Goal: Task Accomplishment & Management: Use online tool/utility

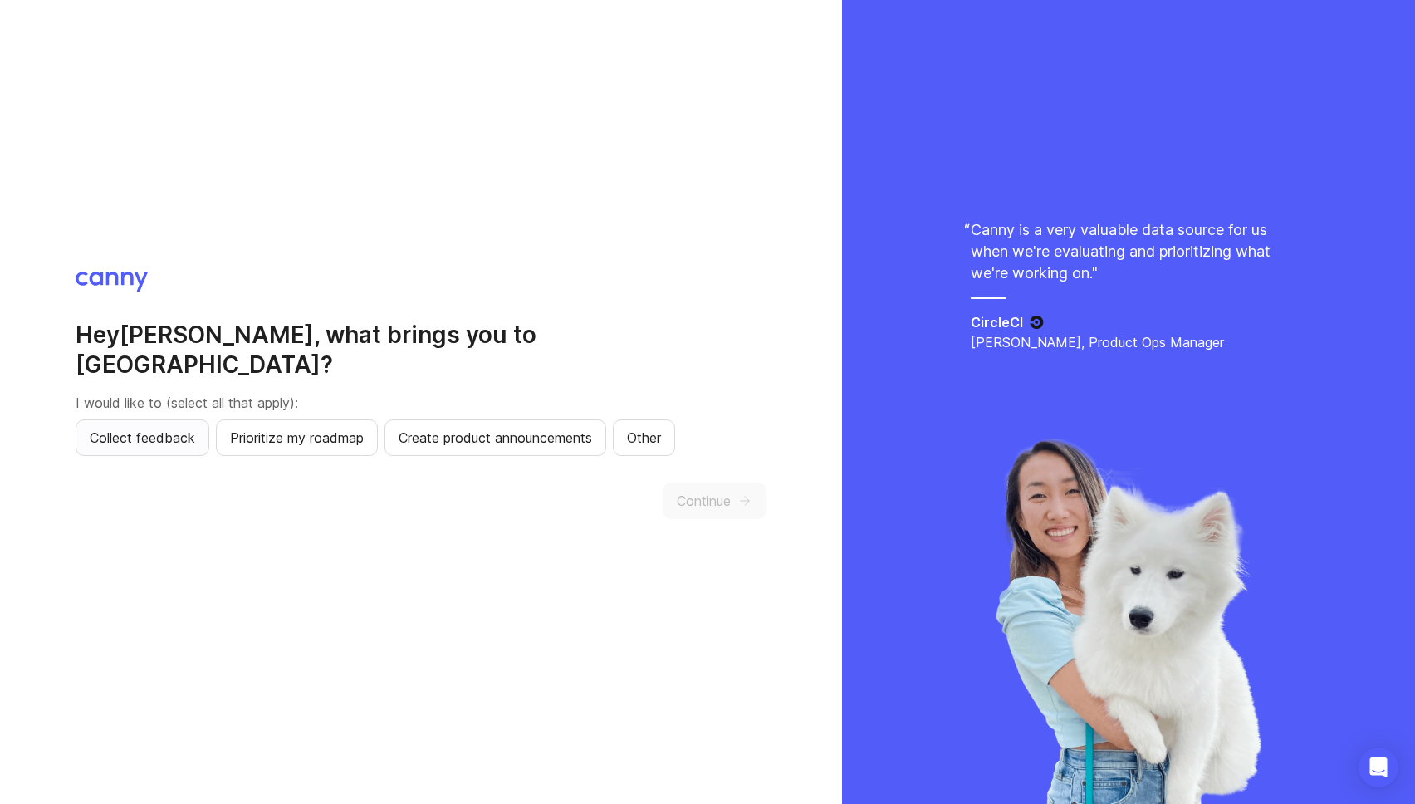
click at [136, 428] on span "Collect feedback" at bounding box center [142, 438] width 105 height 20
click at [747, 498] on button "Continue" at bounding box center [715, 501] width 104 height 37
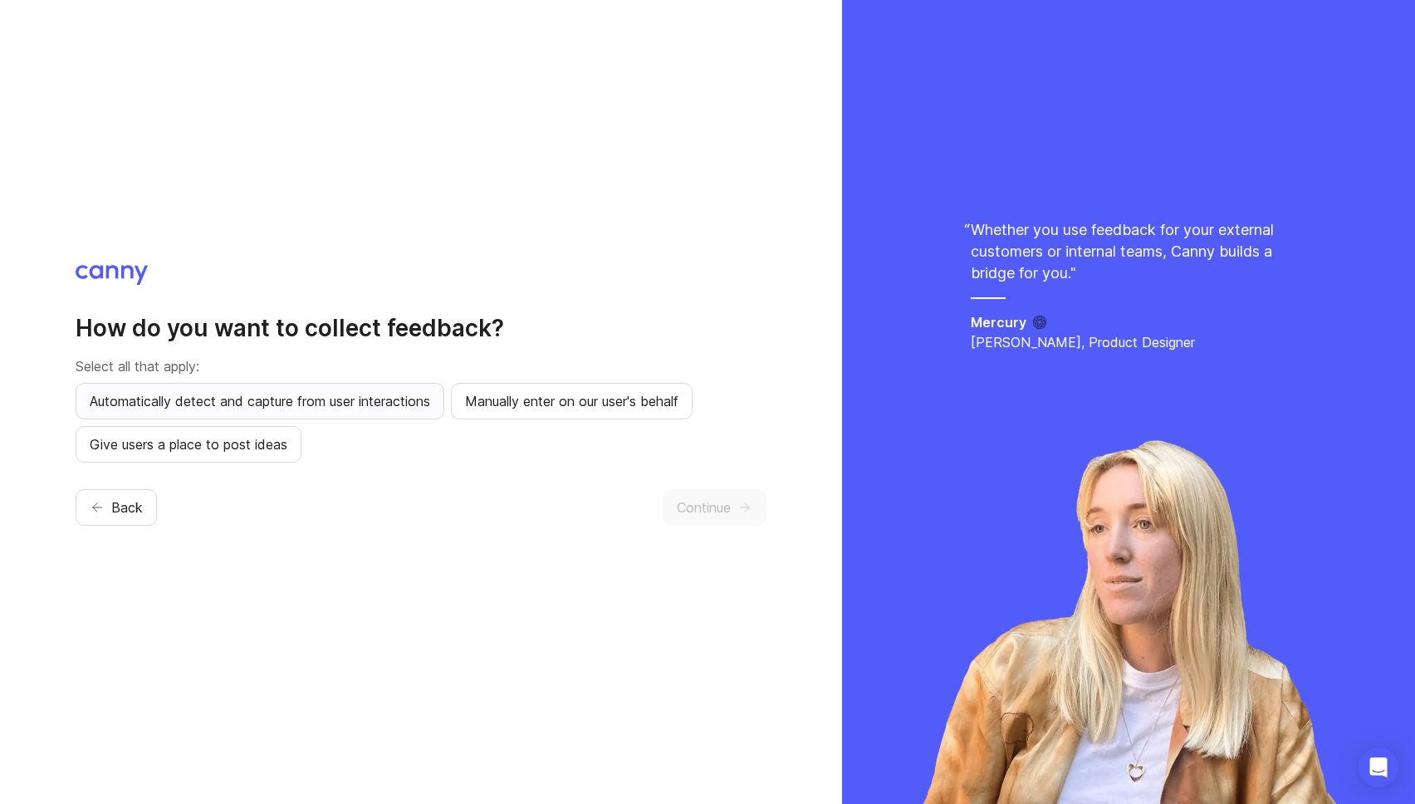
click at [379, 416] on button "Automatically detect and capture from user interactions" at bounding box center [260, 401] width 369 height 37
click at [599, 409] on span "Manually enter on our user's behalf" at bounding box center [571, 401] width 213 height 20
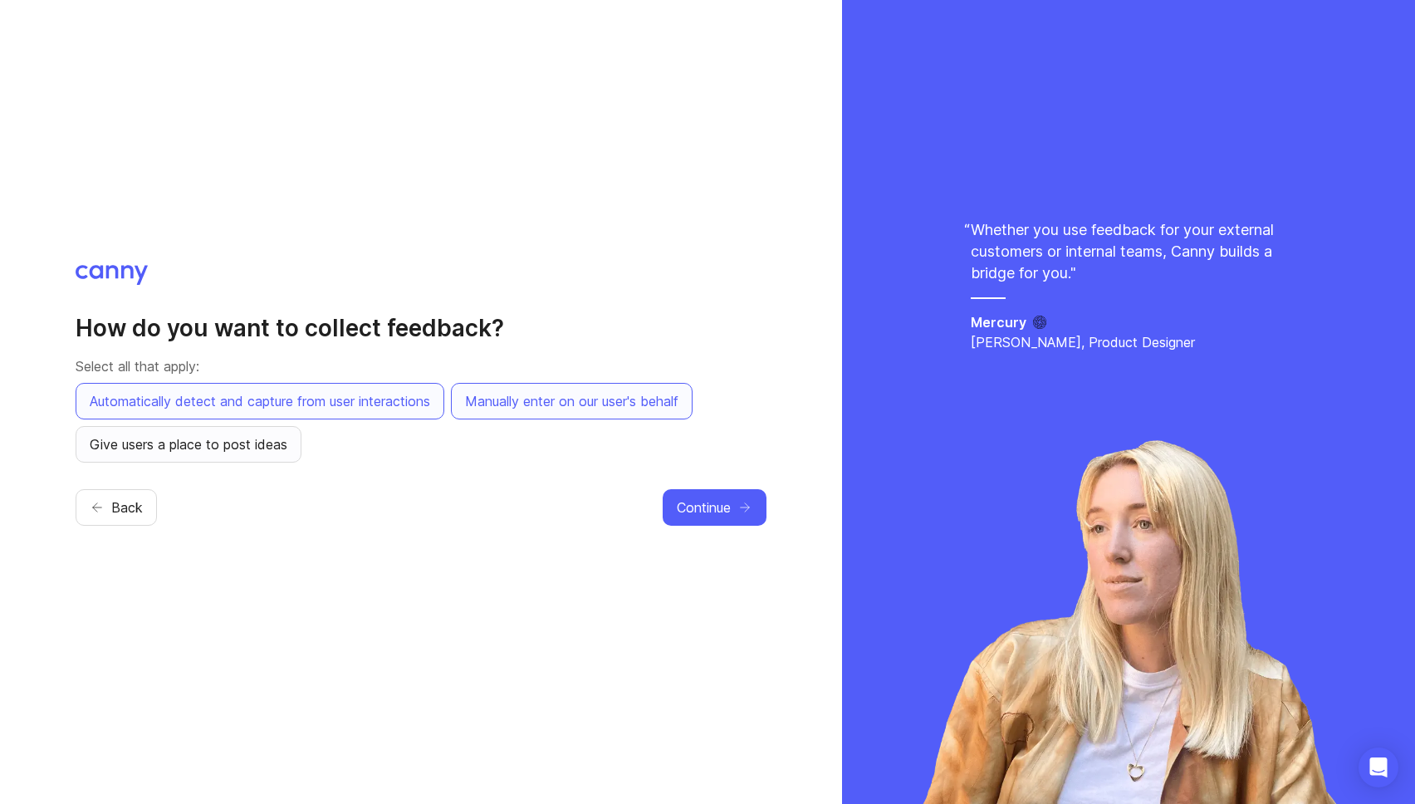
click at [233, 447] on span "Give users a place to post ideas" at bounding box center [189, 444] width 198 height 20
click at [699, 508] on span "Continue" at bounding box center [704, 507] width 54 height 20
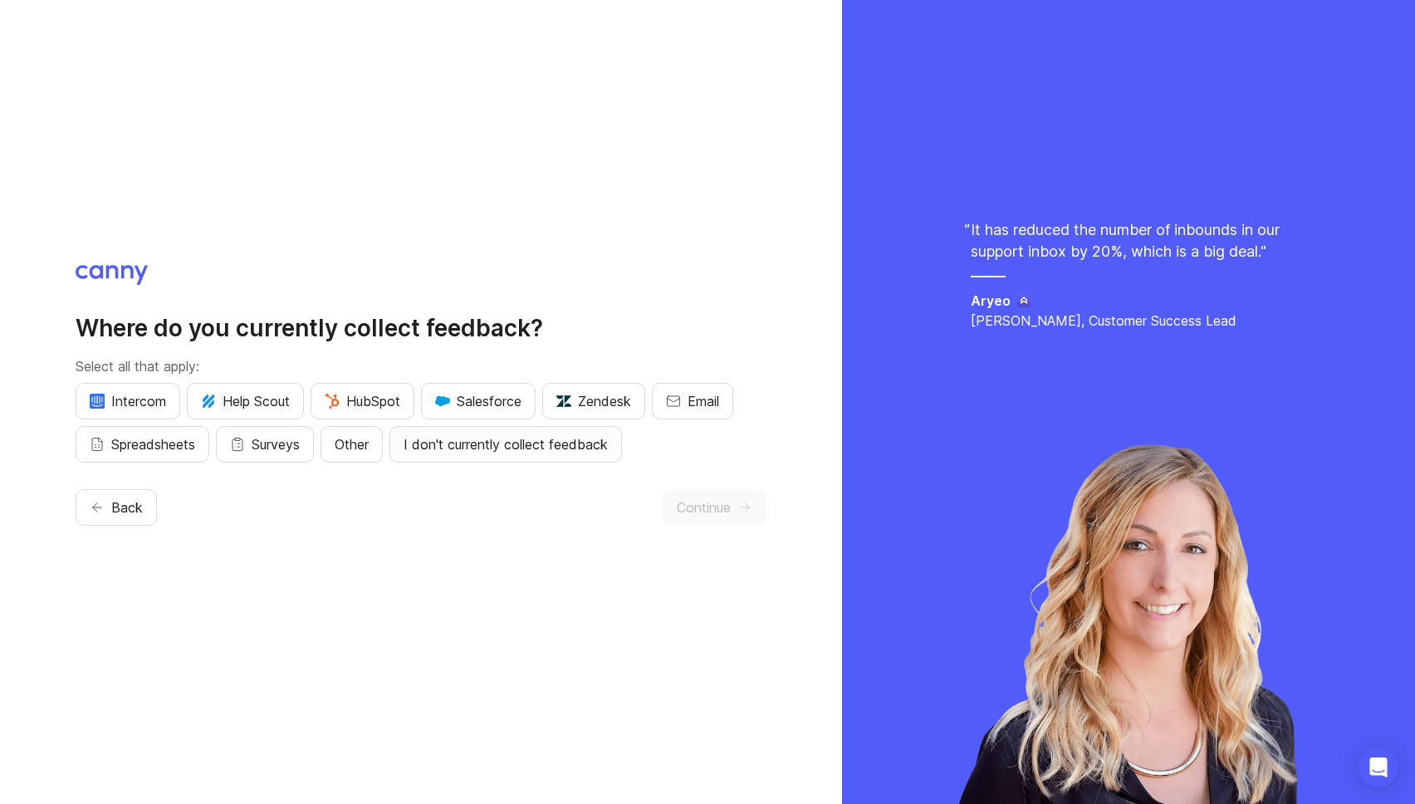
click at [577, 449] on span "I don't currently collect feedback" at bounding box center [506, 444] width 204 height 20
click at [711, 508] on span "Continue" at bounding box center [704, 507] width 54 height 20
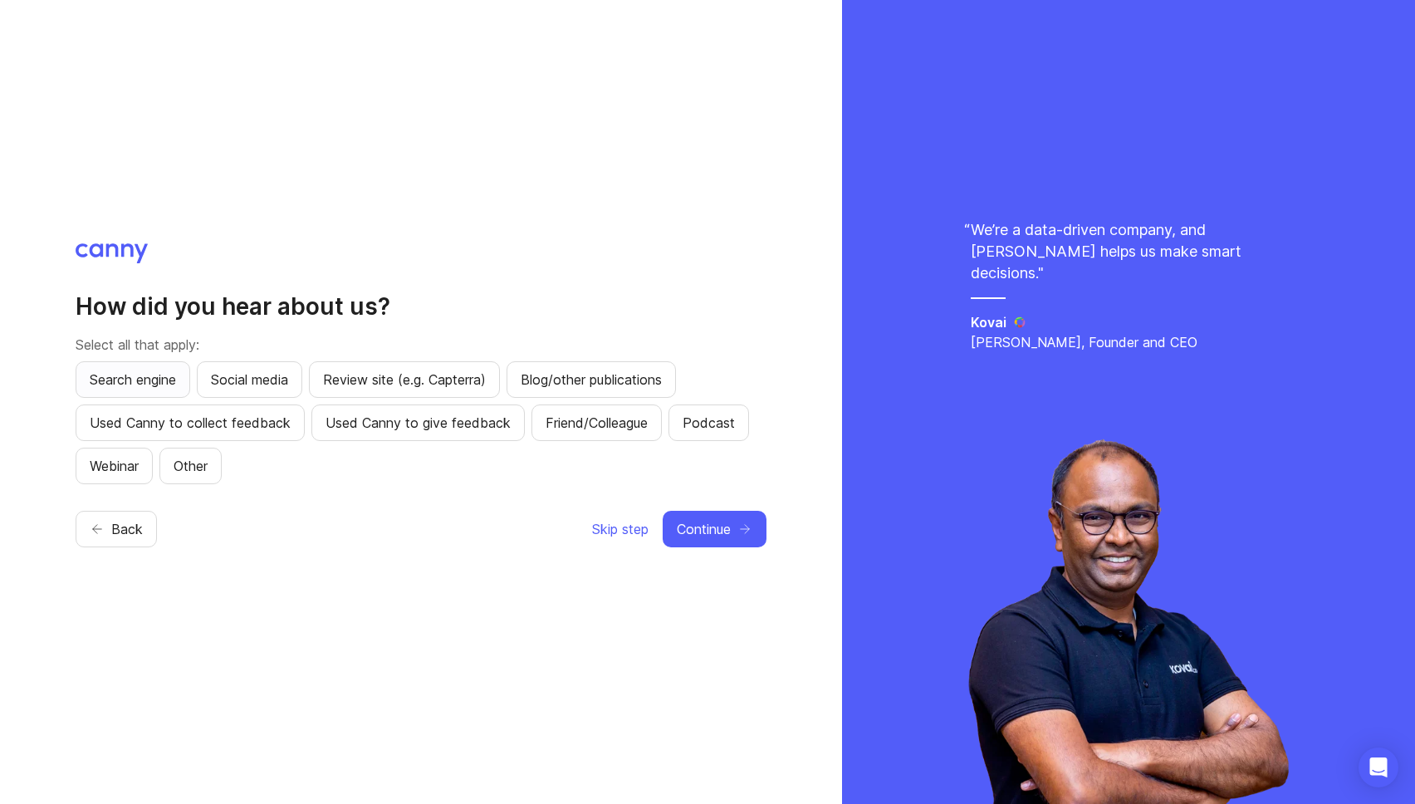
click at [132, 372] on span "Search engine" at bounding box center [133, 380] width 86 height 20
click at [735, 546] on button "Continue" at bounding box center [715, 529] width 104 height 37
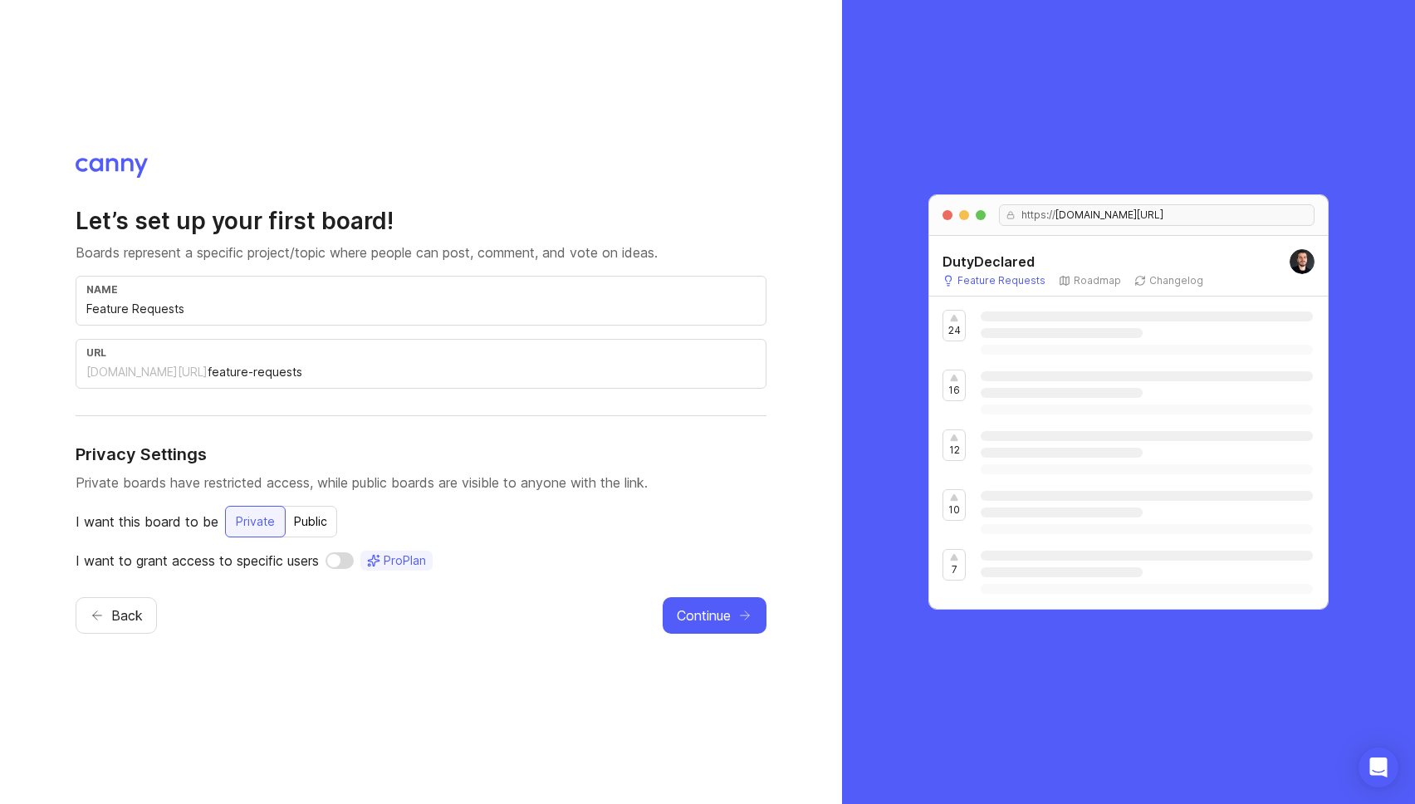
click at [140, 295] on div "name Feature Requests" at bounding box center [421, 301] width 691 height 50
click at [158, 372] on div "[DOMAIN_NAME][URL]" at bounding box center [146, 372] width 121 height 17
click at [233, 311] on input "Feature Requests" at bounding box center [420, 309] width 669 height 18
click at [551, 650] on div "Let’s set up your first board! Boards represent a specific project/topic where …" at bounding box center [421, 402] width 842 height 804
click at [757, 597] on button "Continue" at bounding box center [715, 615] width 104 height 37
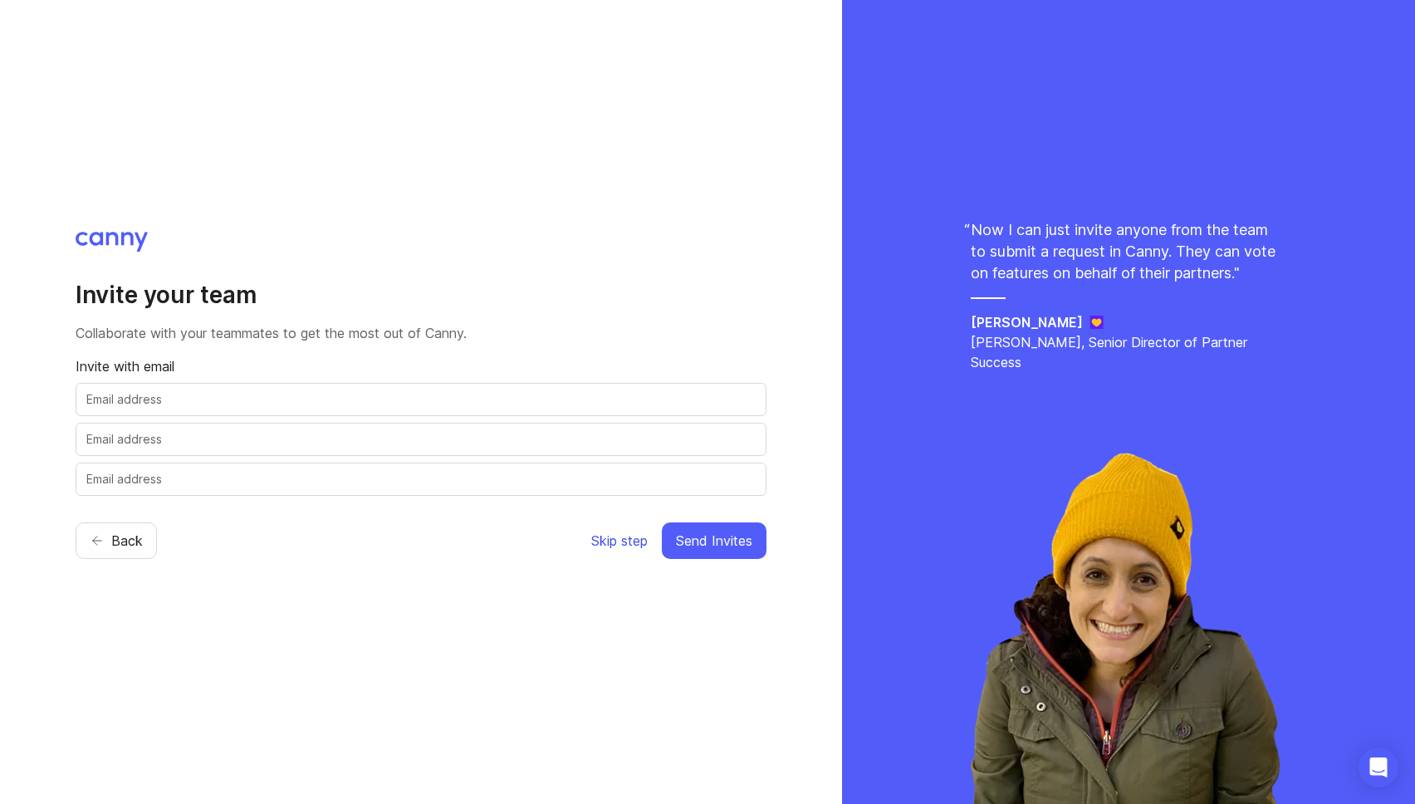
click at [600, 546] on span "Skip step" at bounding box center [619, 541] width 56 height 20
click at [593, 537] on span "Skip step" at bounding box center [619, 541] width 56 height 20
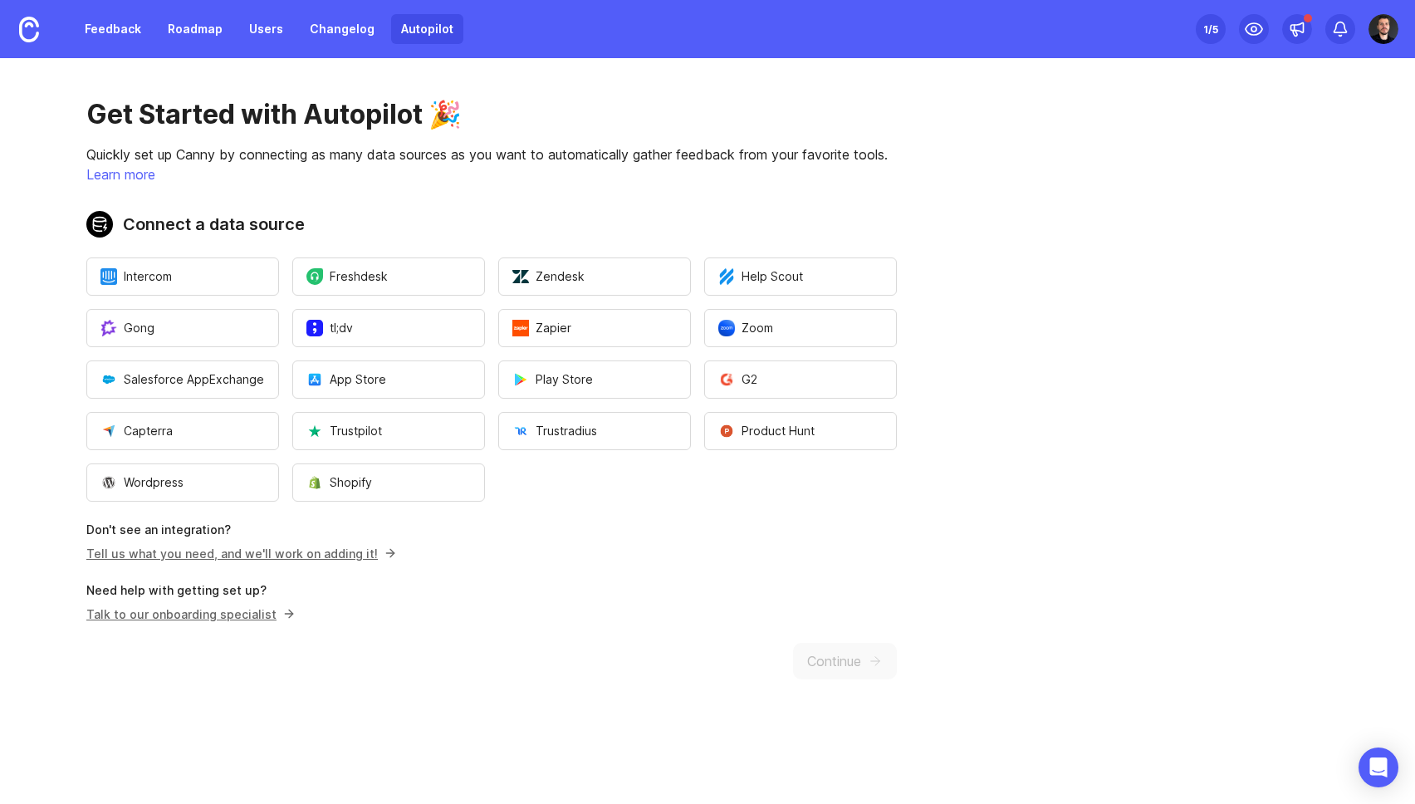
click at [159, 123] on h1 "Get Started with Autopilot 🎉" at bounding box center [491, 114] width 811 height 33
click at [99, 33] on link "Feedback" at bounding box center [113, 29] width 76 height 30
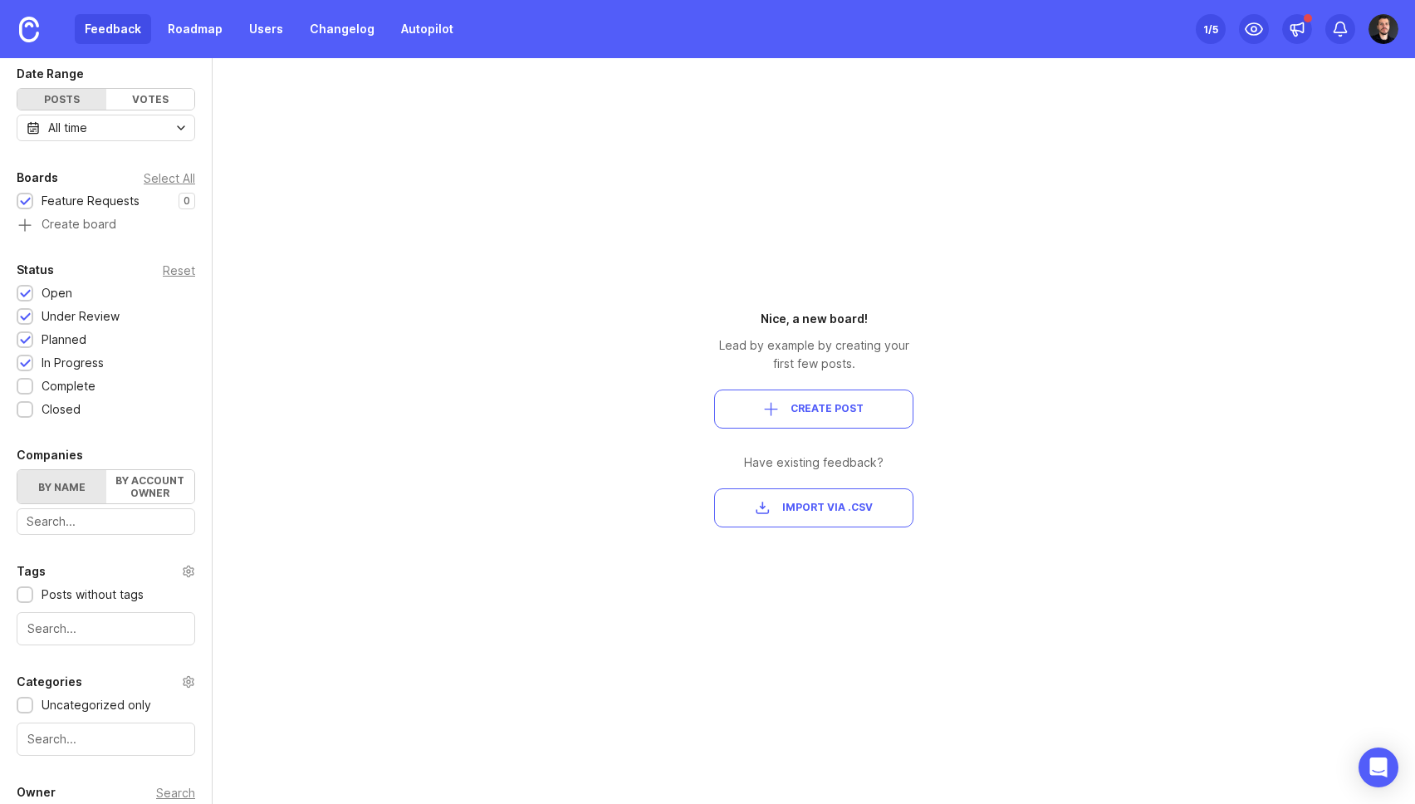
scroll to position [228, 0]
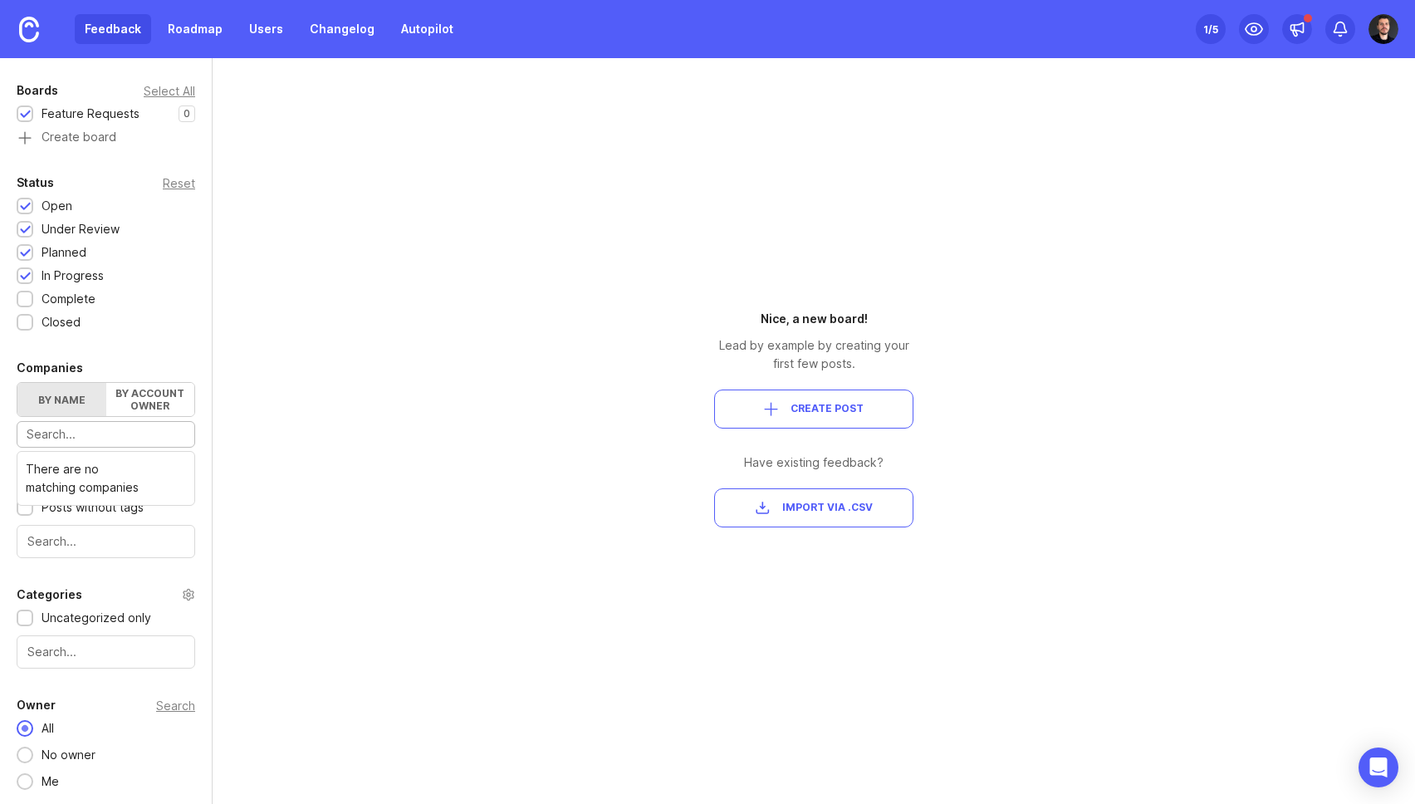
click at [129, 439] on input "text" at bounding box center [106, 434] width 159 height 18
click at [309, 428] on div "Portal Settings User Segment Everyone (default) Date Range Posts Votes All time…" at bounding box center [707, 431] width 1415 height 746
click at [197, 32] on link "Roadmap" at bounding box center [195, 29] width 75 height 30
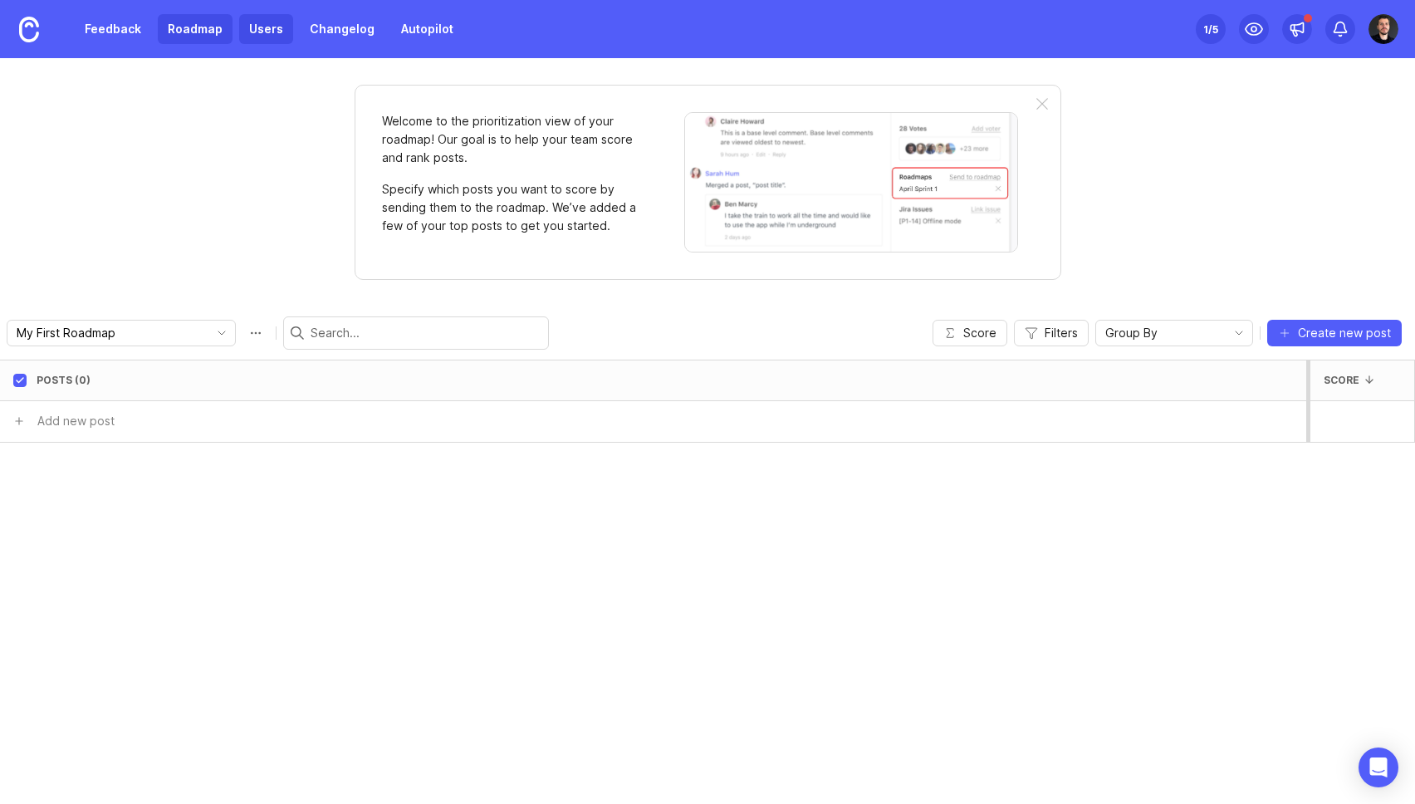
click at [267, 32] on link "Users" at bounding box center [266, 29] width 54 height 30
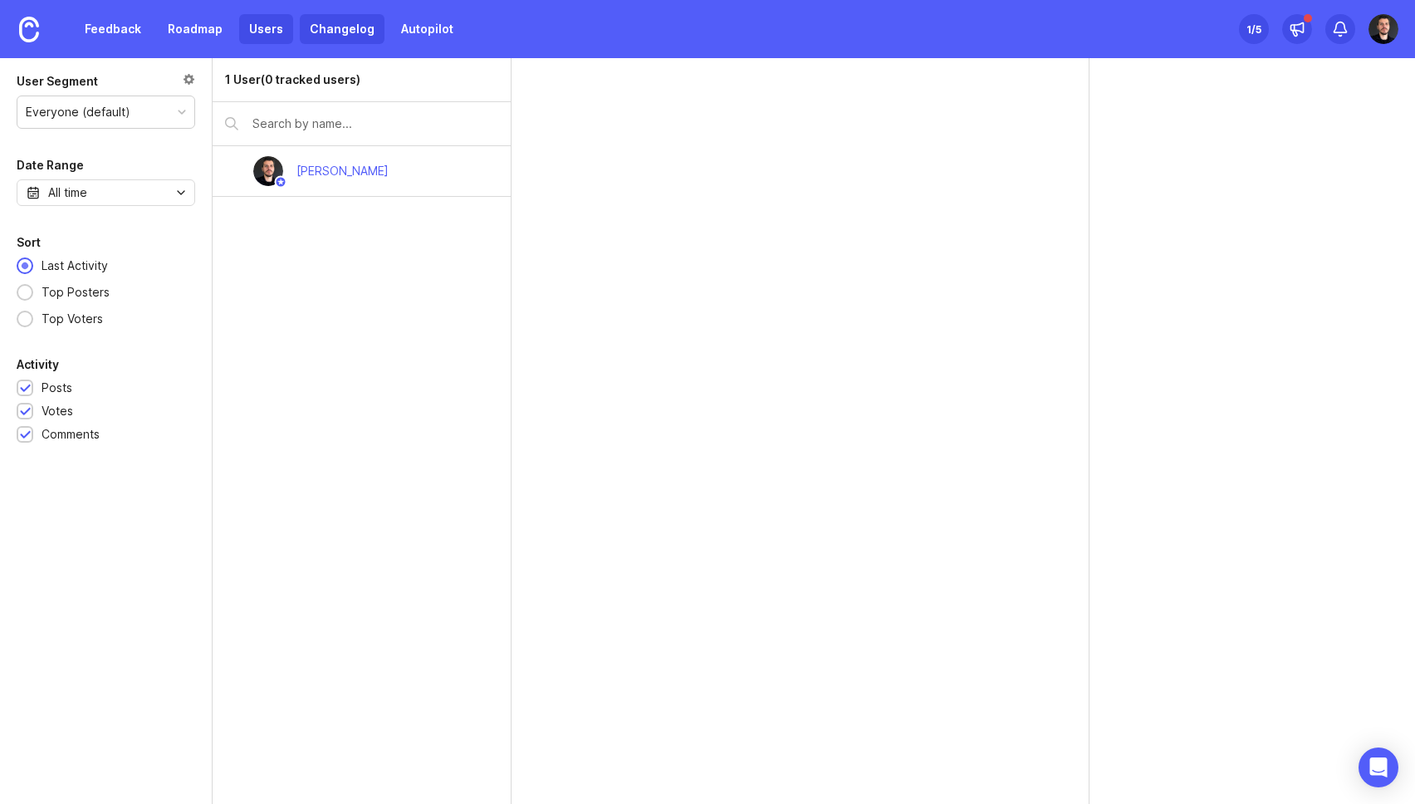
click at [336, 33] on link "Changelog" at bounding box center [342, 29] width 85 height 30
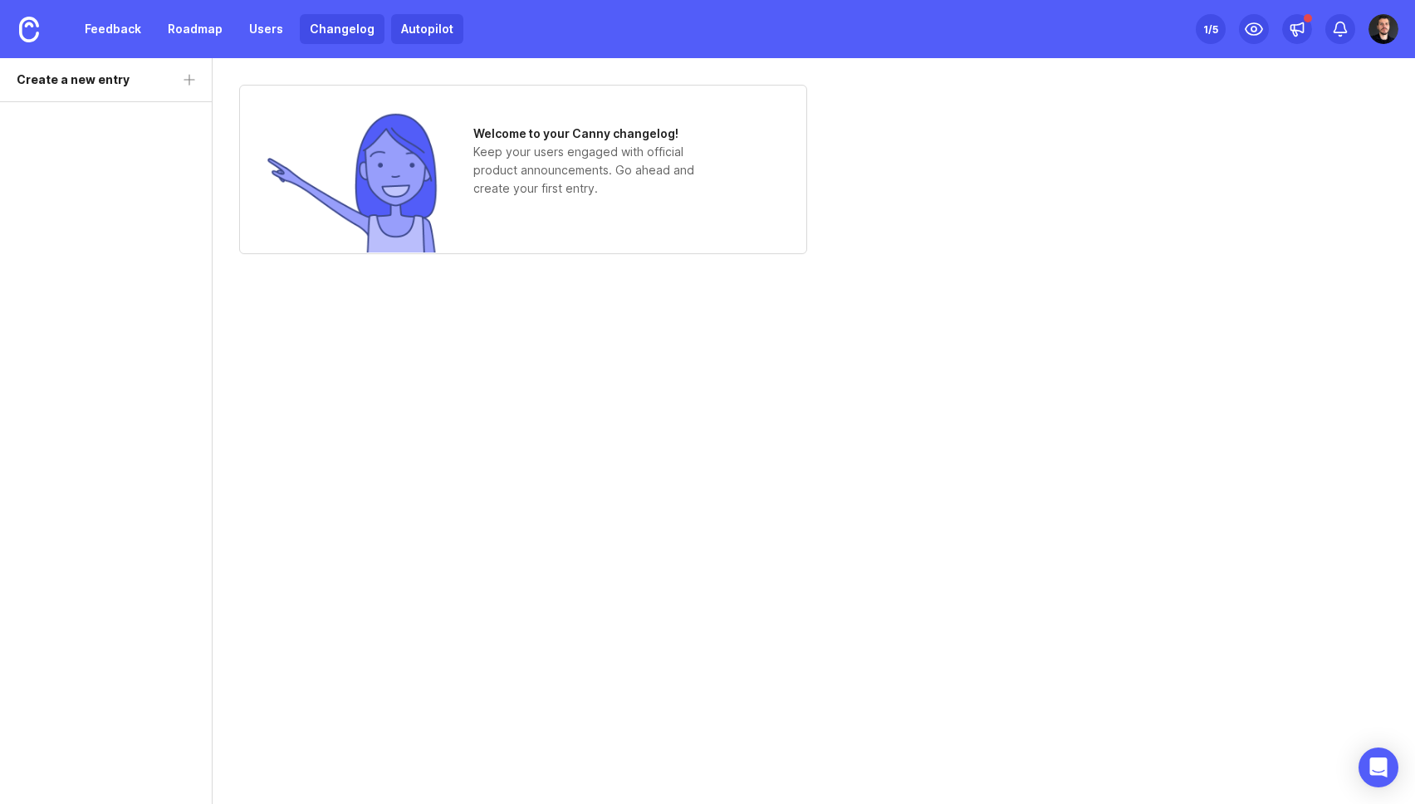
click at [417, 32] on link "Autopilot" at bounding box center [427, 29] width 72 height 30
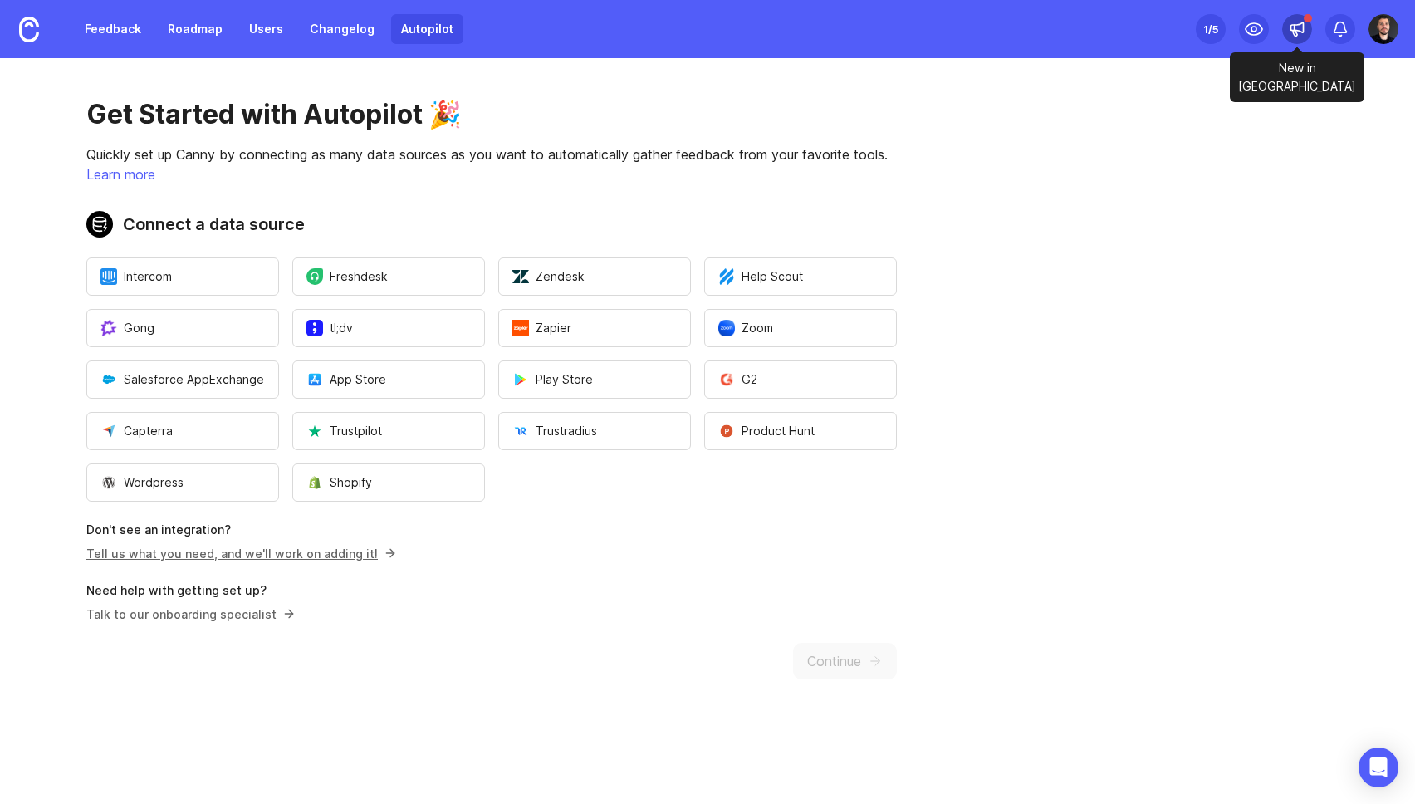
click at [1301, 27] on icon at bounding box center [1297, 29] width 17 height 17
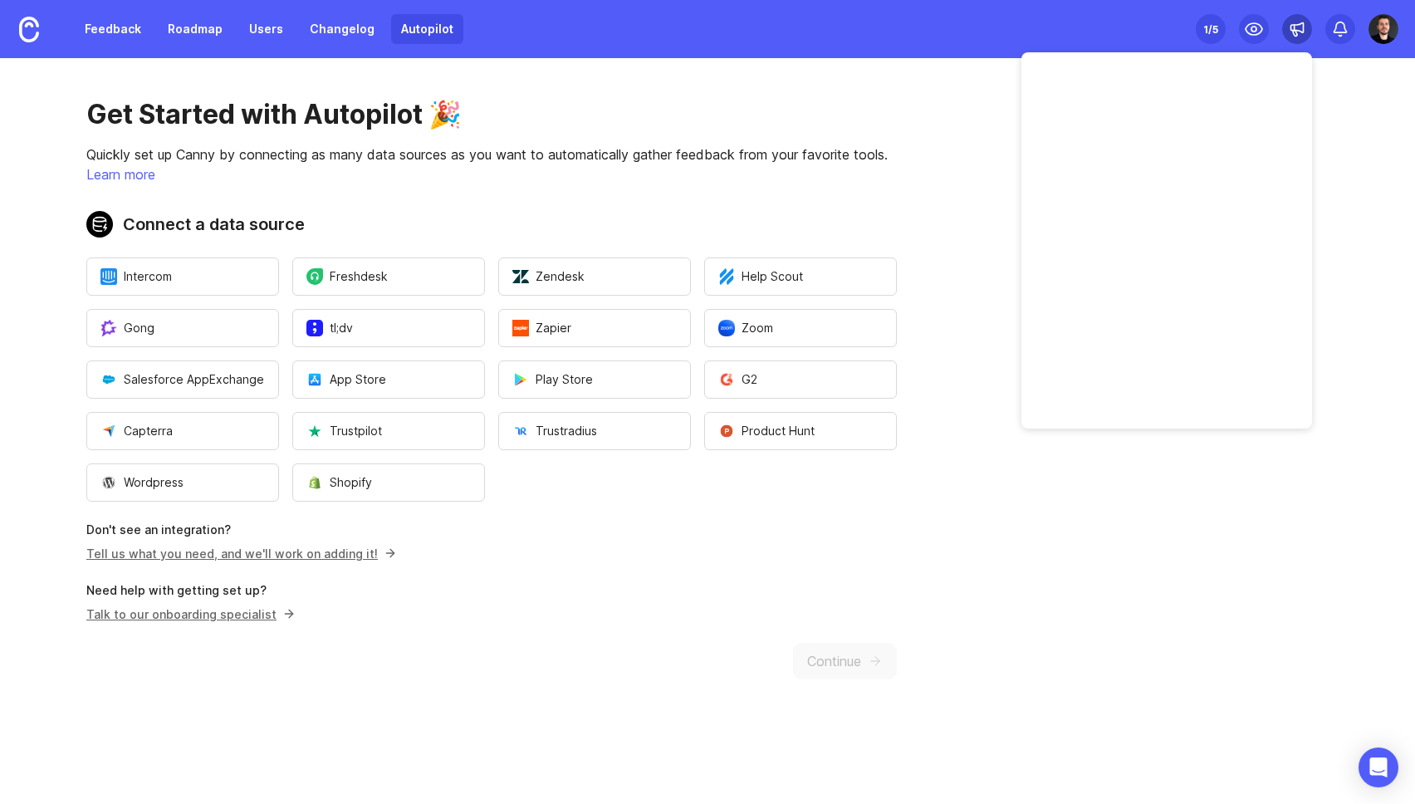
click at [1301, 27] on icon at bounding box center [1297, 29] width 17 height 17
click at [1252, 30] on circle at bounding box center [1254, 29] width 5 height 5
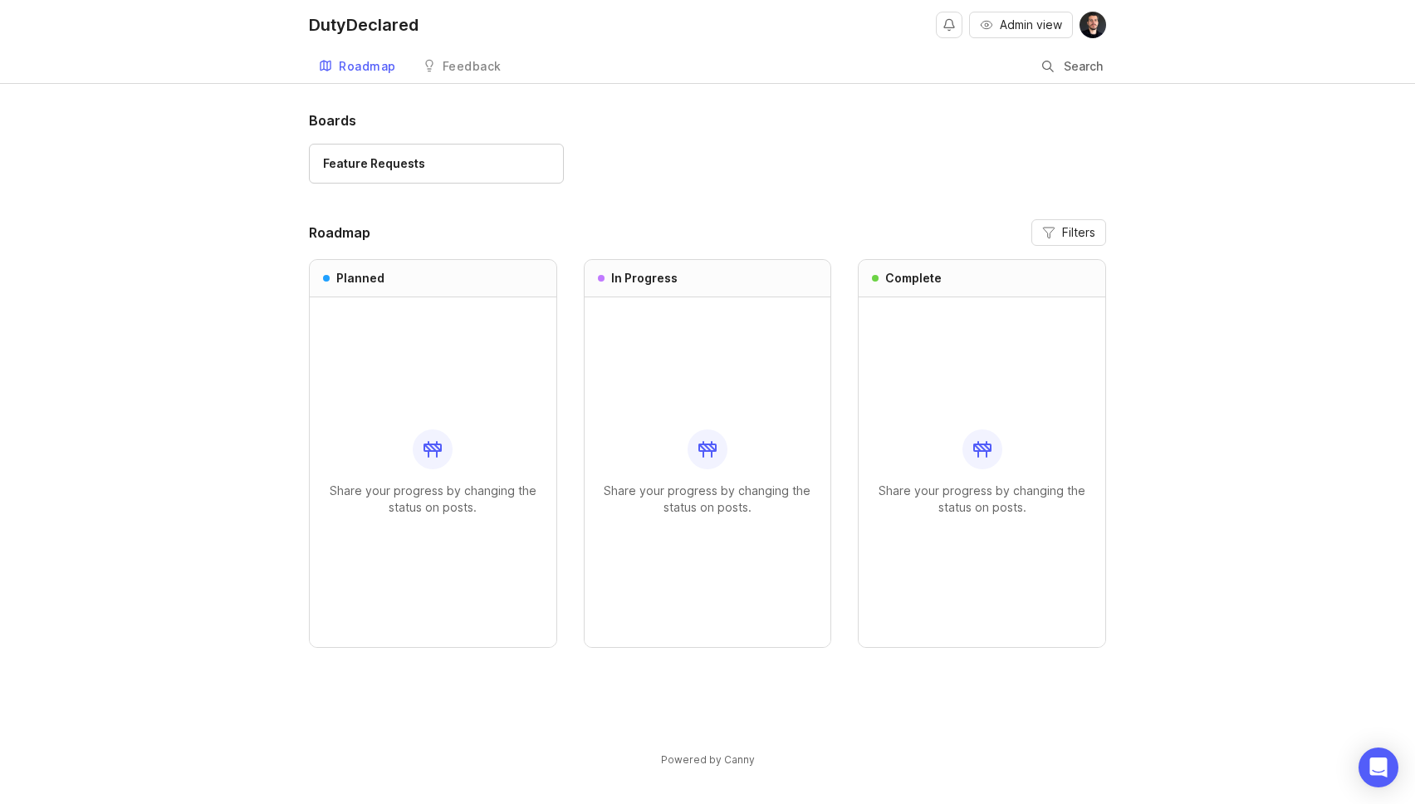
click at [747, 463] on div "Share your progress by changing the status on posts." at bounding box center [708, 472] width 220 height 350
click at [359, 24] on div "DutyDeclared" at bounding box center [364, 25] width 110 height 17
click at [359, 71] on div "Roadmap" at bounding box center [367, 67] width 57 height 12
click at [1034, 34] on button "Admin view" at bounding box center [1021, 25] width 104 height 27
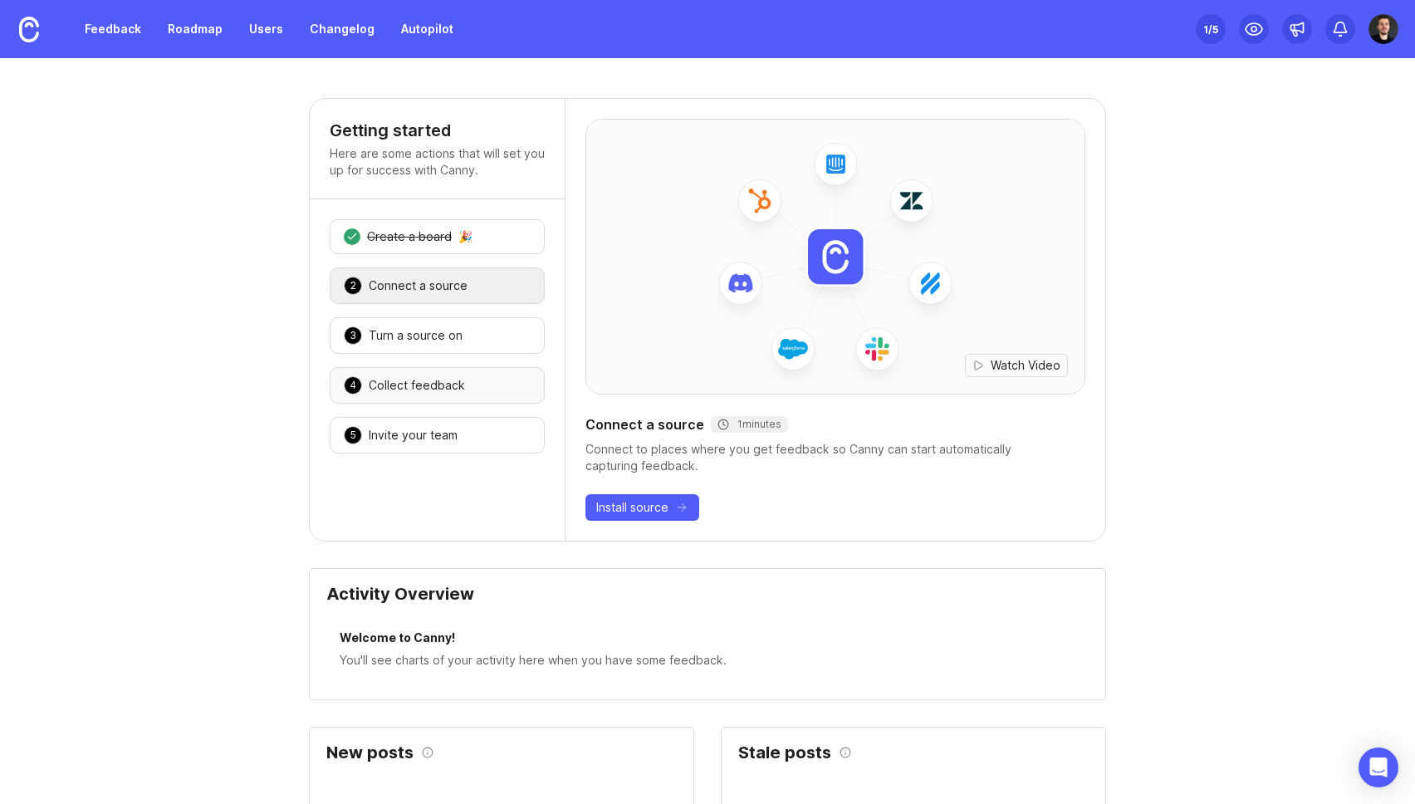
click at [462, 395] on div "4 Collect feedback 🎉" at bounding box center [437, 385] width 215 height 37
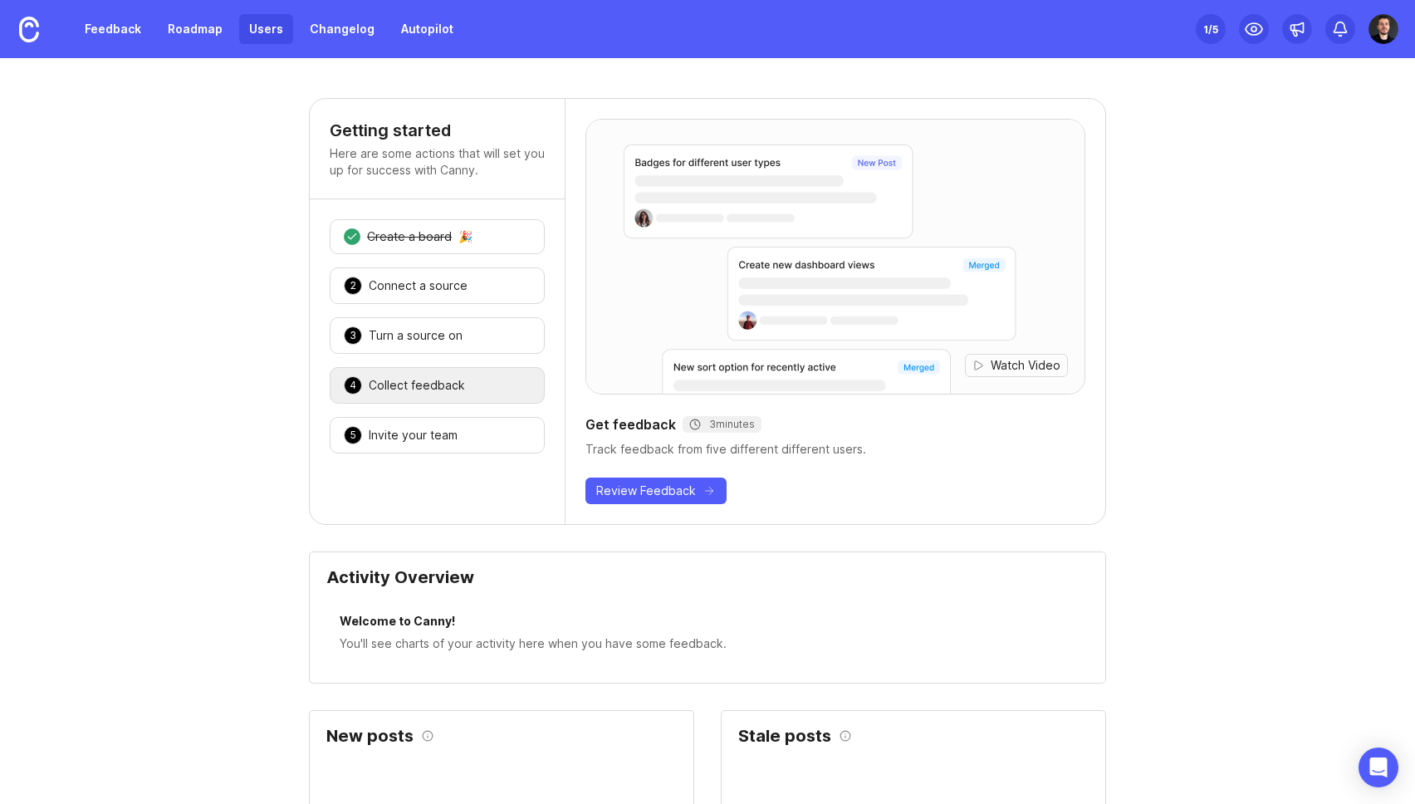
click at [267, 35] on link "Users" at bounding box center [266, 29] width 54 height 30
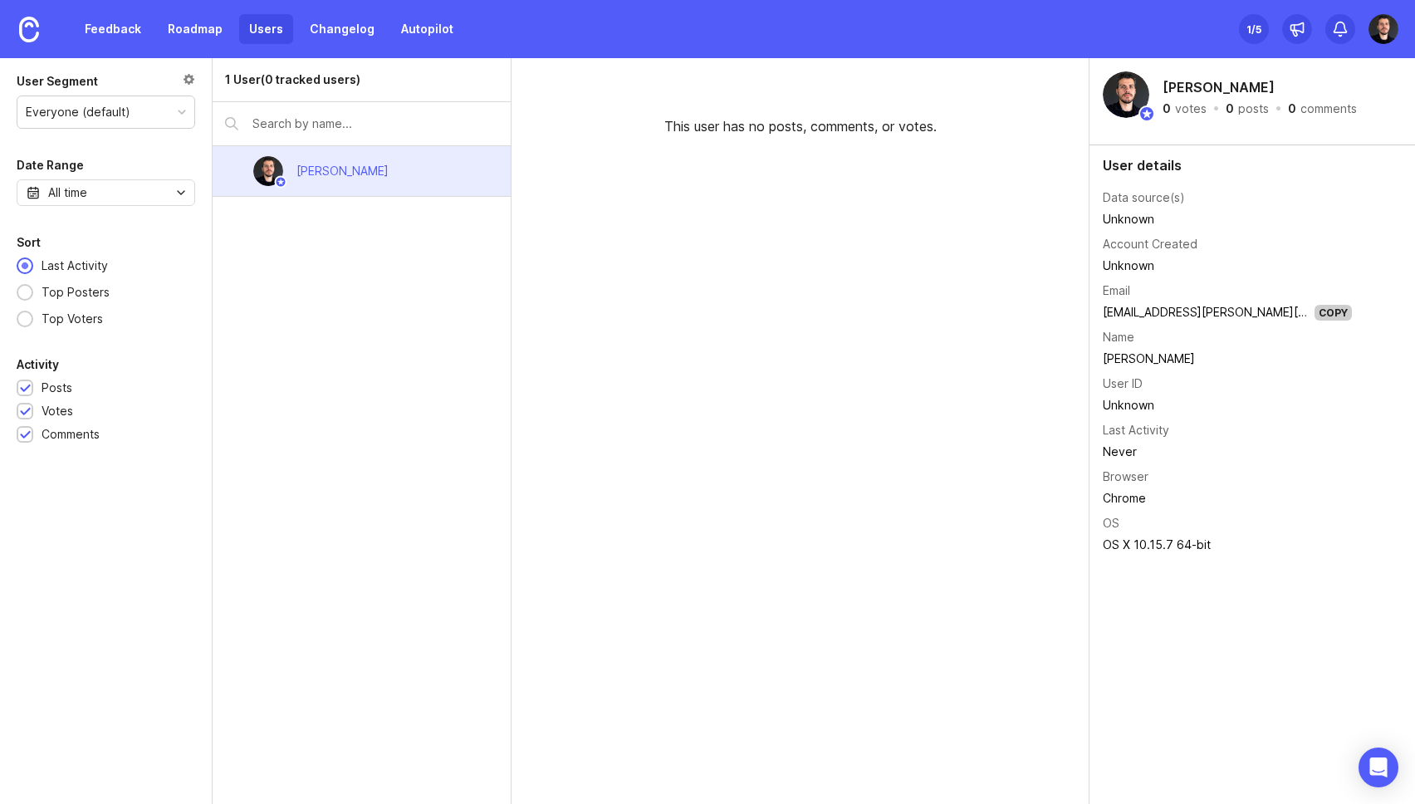
click at [137, 115] on div "Everyone (default)" at bounding box center [105, 112] width 177 height 32
click at [328, 24] on link "Changelog" at bounding box center [342, 29] width 85 height 30
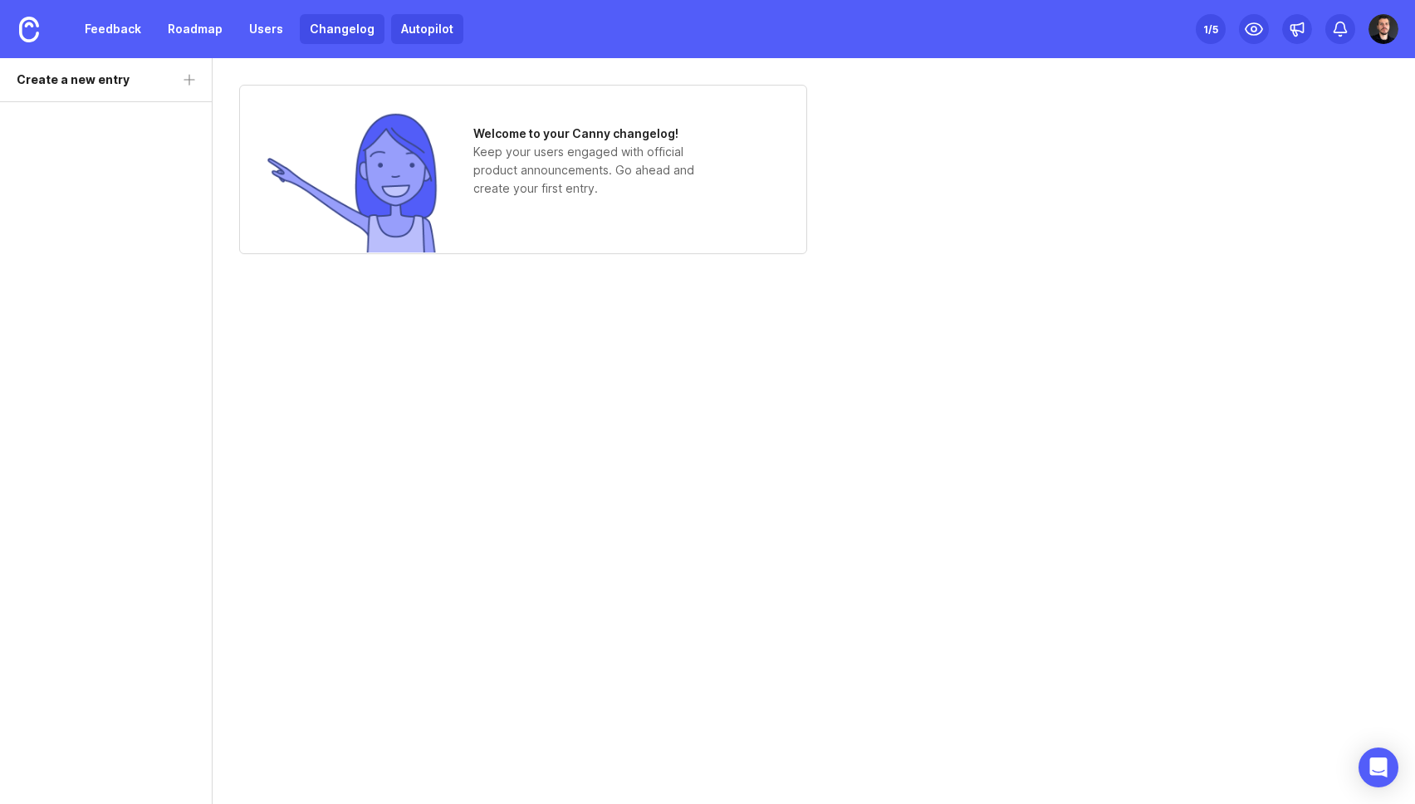
click at [415, 27] on link "Autopilot" at bounding box center [427, 29] width 72 height 30
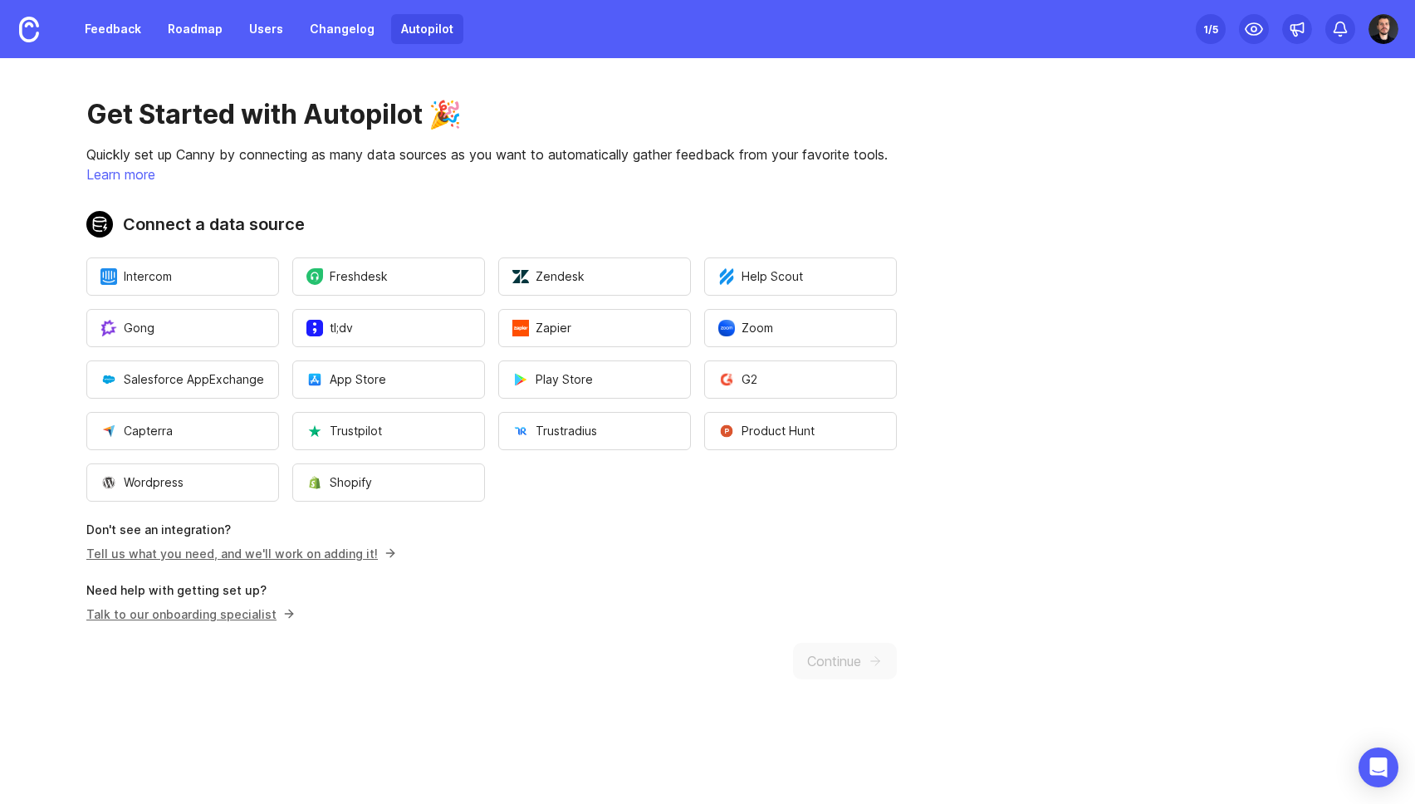
click at [154, 26] on div "Feedback Roadmap Users Changelog Autopilot" at bounding box center [269, 29] width 389 height 30
click at [99, 27] on link "Feedback" at bounding box center [113, 29] width 76 height 30
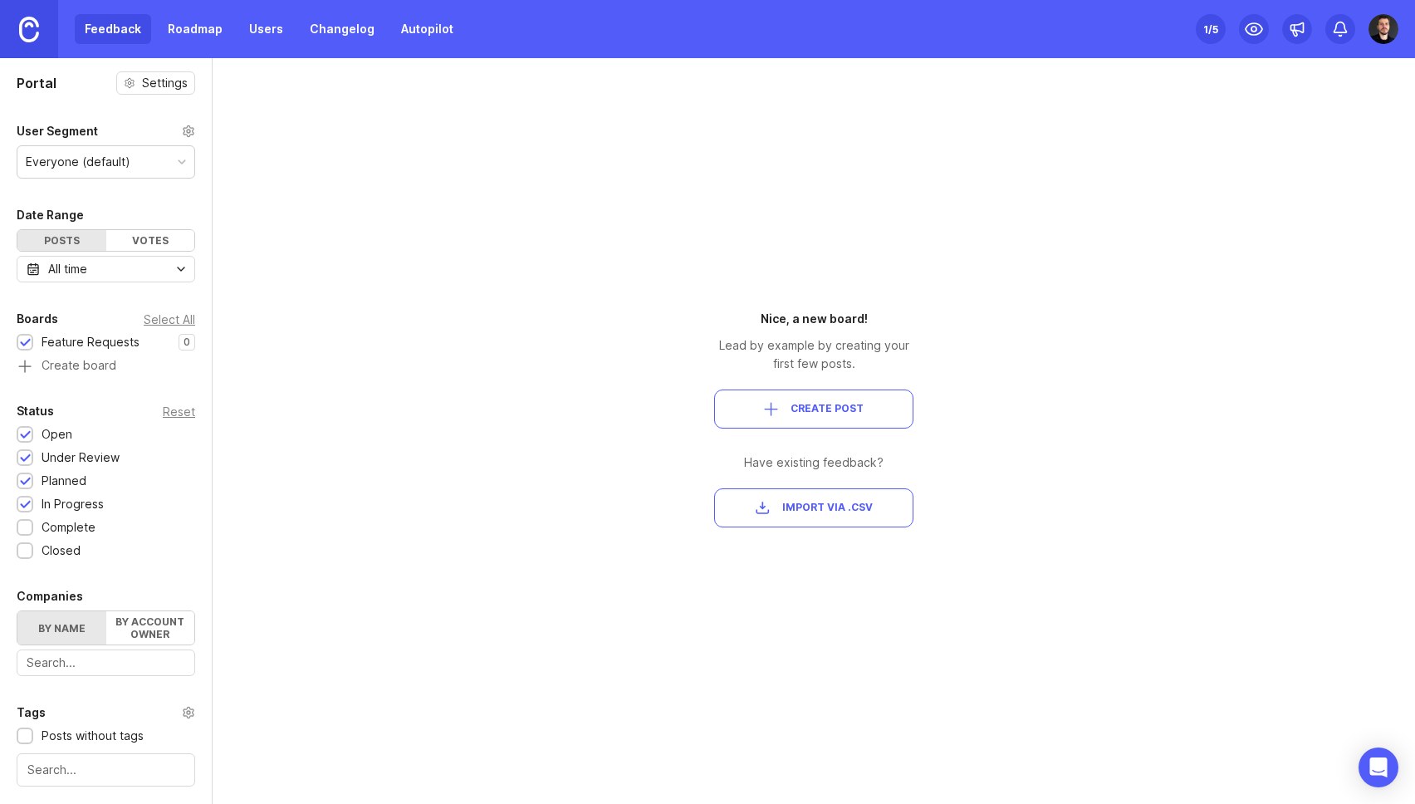
click at [25, 25] on img at bounding box center [29, 30] width 20 height 26
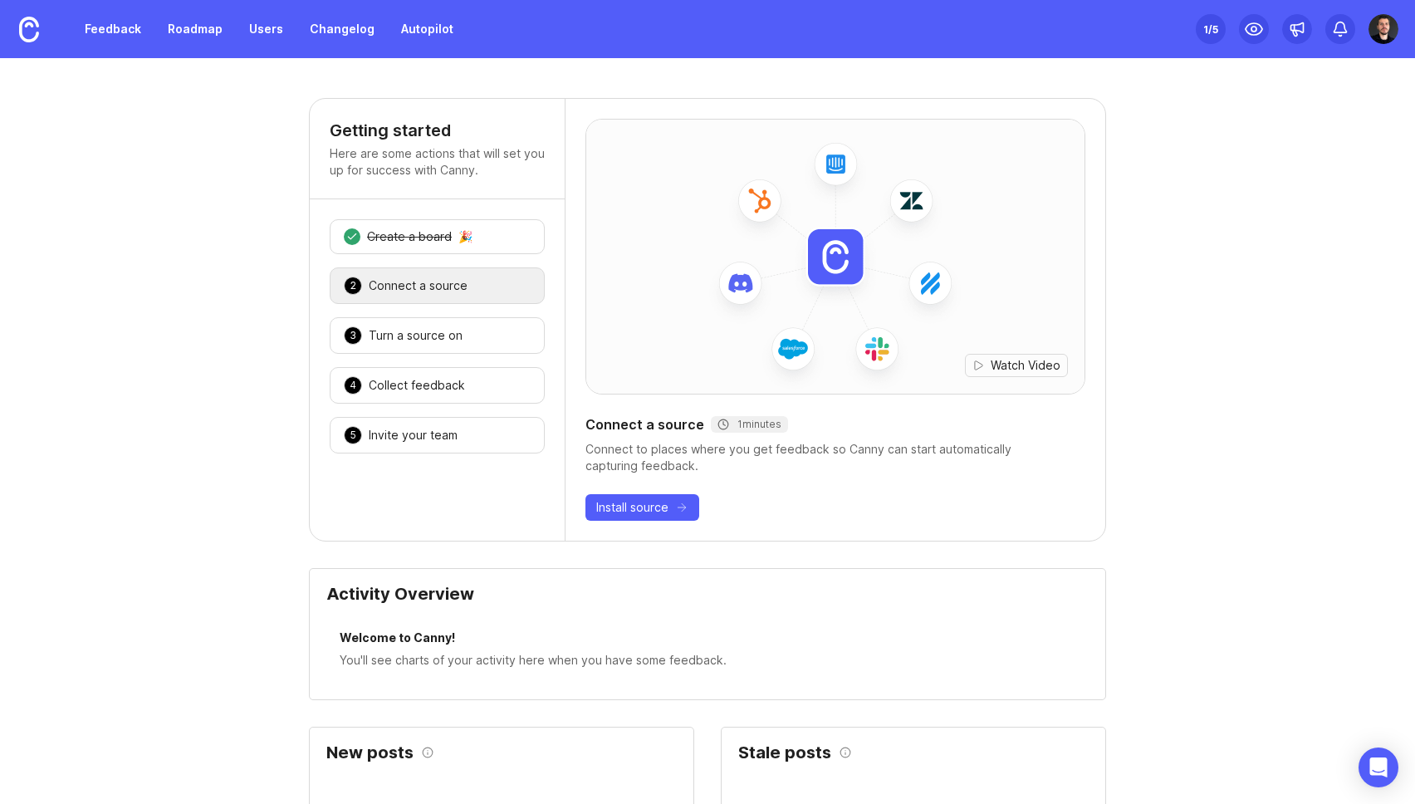
click at [446, 295] on div "2 Connect a source 🎉" at bounding box center [437, 285] width 215 height 37
click at [909, 311] on img at bounding box center [835, 256] width 498 height 299
click at [1022, 360] on span "Watch Video" at bounding box center [1026, 365] width 70 height 17
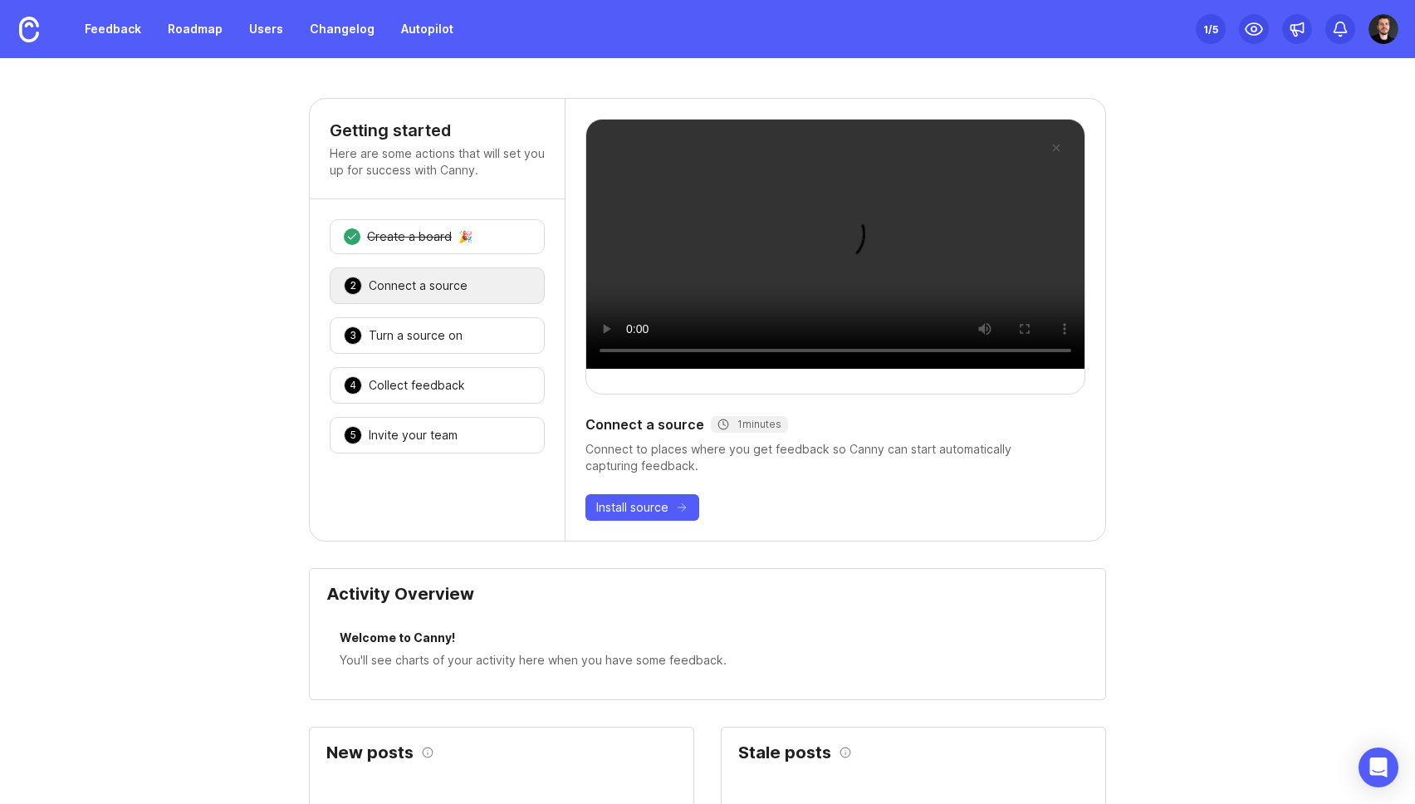
click at [868, 279] on video at bounding box center [835, 244] width 498 height 249
